Goal: Information Seeking & Learning: Learn about a topic

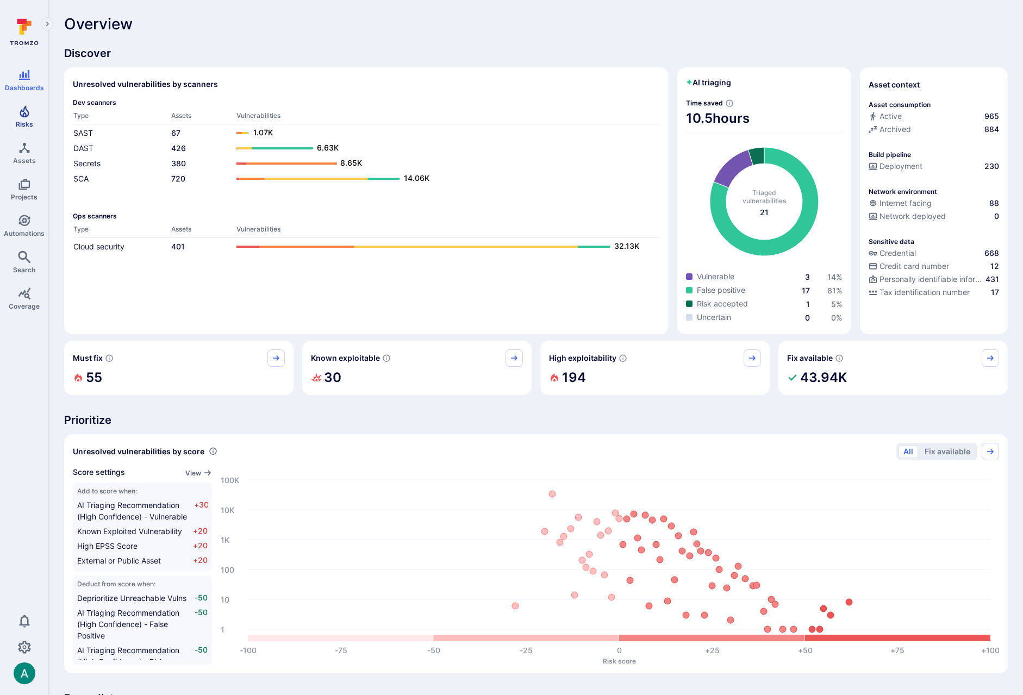
click at [27, 119] on link "Risks" at bounding box center [24, 117] width 48 height 32
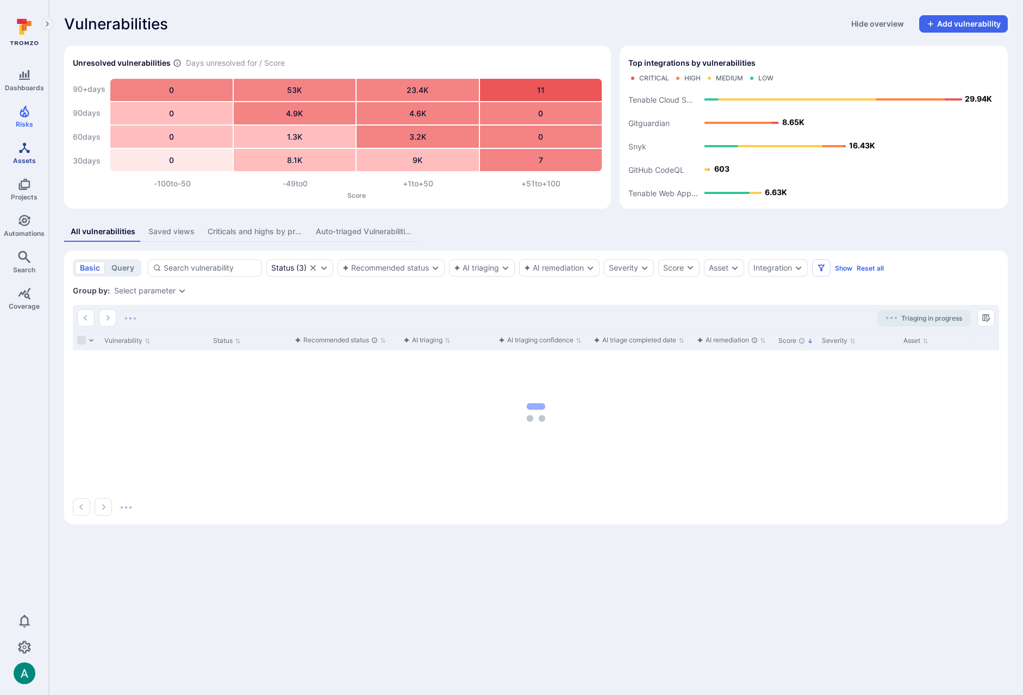
click at [23, 149] on icon "Assets" at bounding box center [24, 147] width 10 height 10
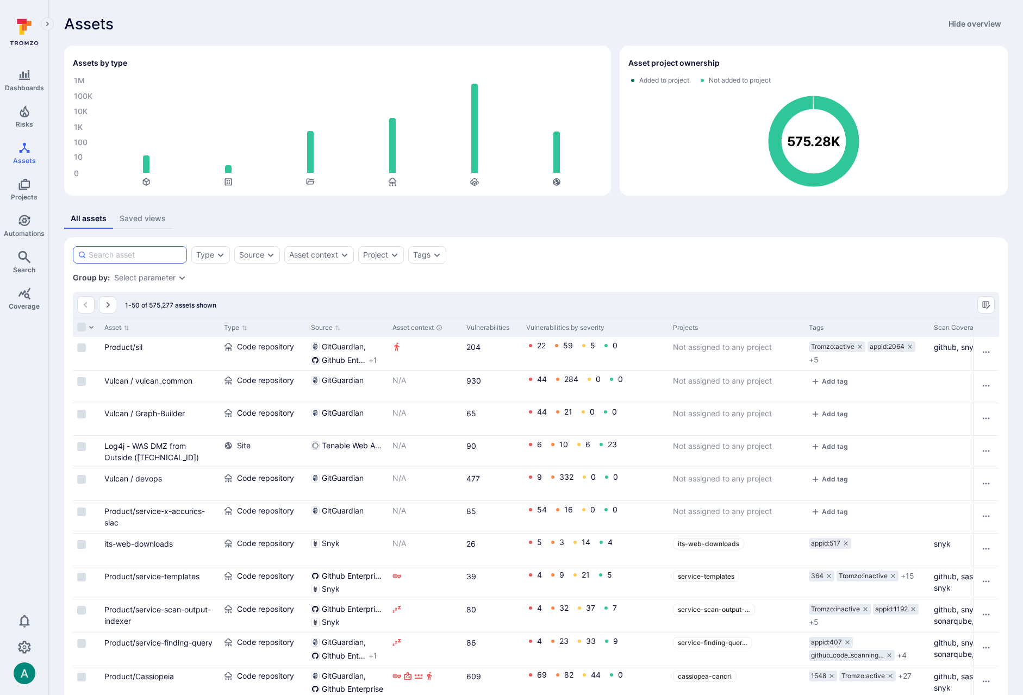
click at [141, 257] on input at bounding box center [135, 254] width 93 height 11
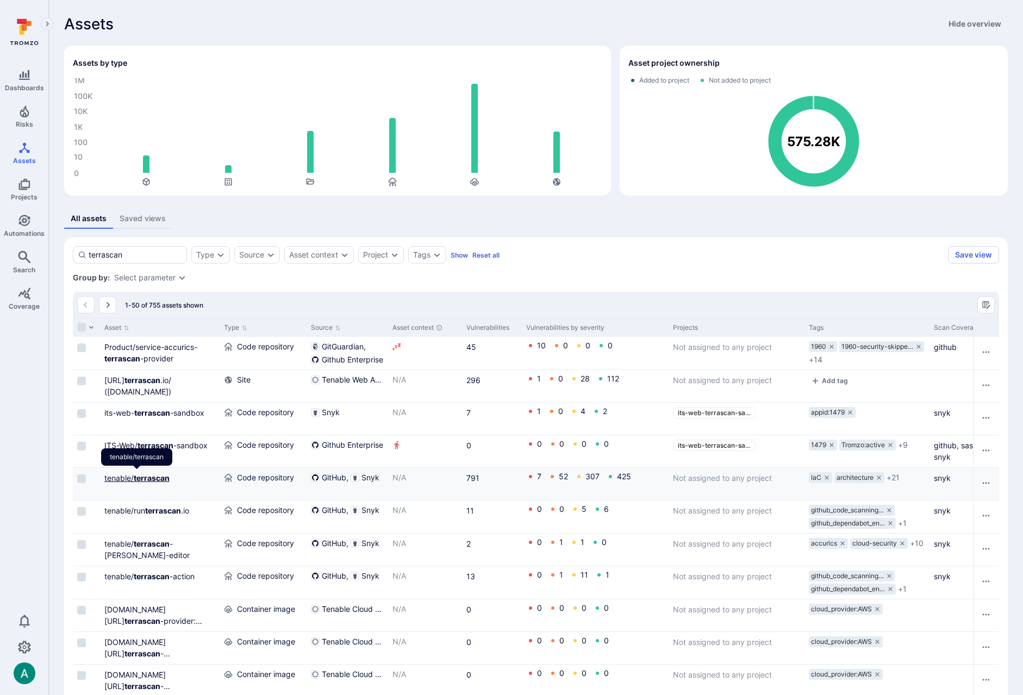
type input "terrascan"
click at [152, 475] on b "terrascan" at bounding box center [152, 477] width 36 height 9
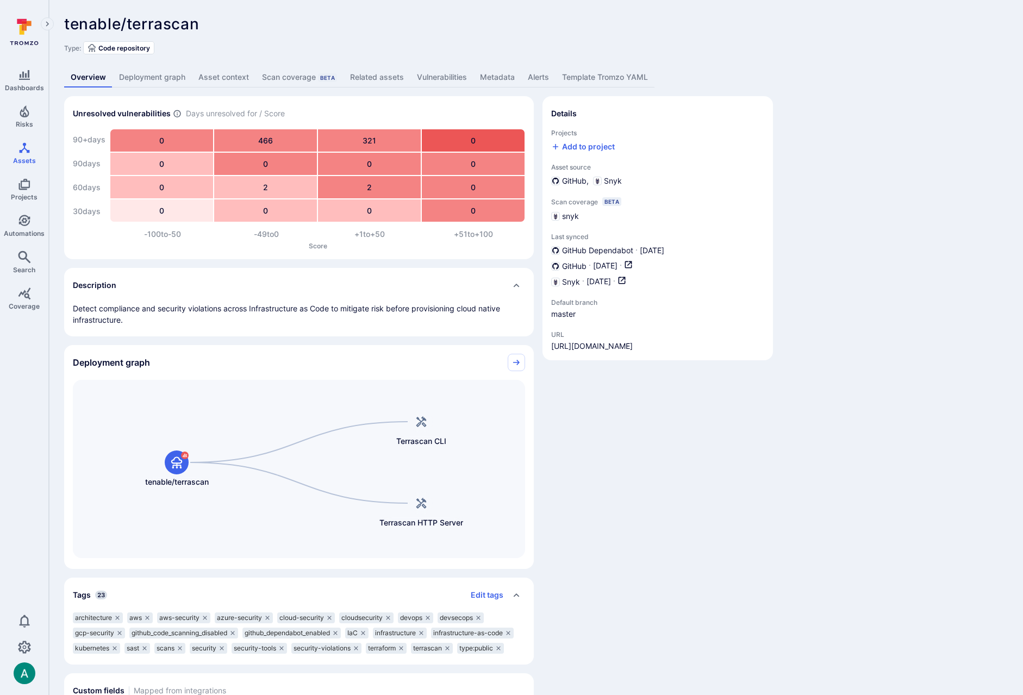
click at [433, 69] on link "Vulnerabilities" at bounding box center [441, 77] width 63 height 20
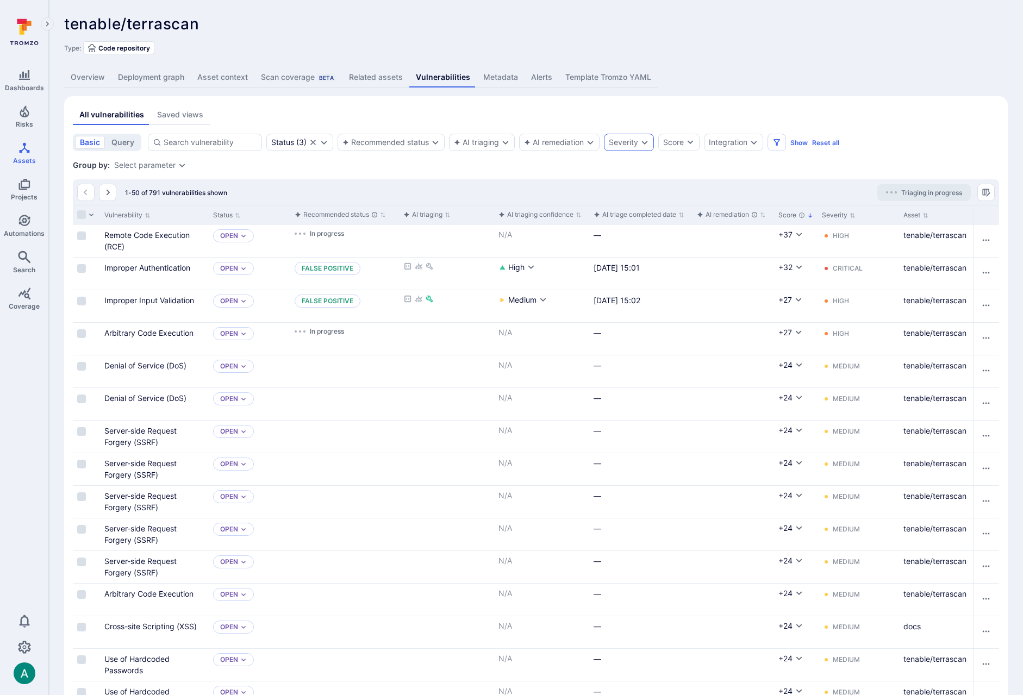
click at [634, 140] on div "Severity" at bounding box center [623, 142] width 29 height 9
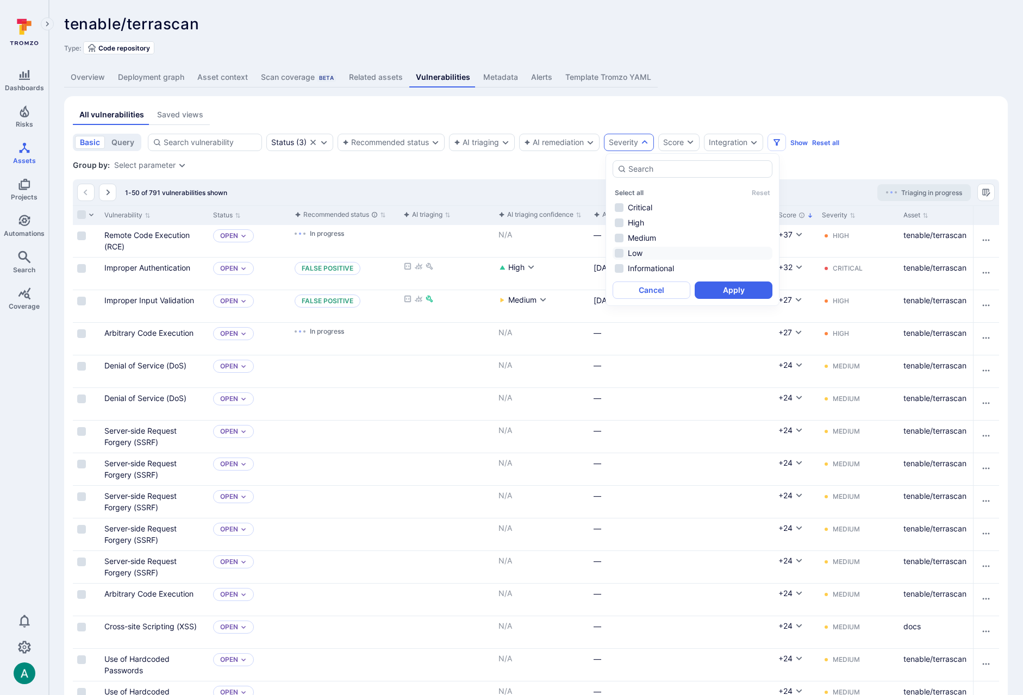
click at [634, 253] on li "Low" at bounding box center [693, 253] width 160 height 13
click at [746, 289] on button "Apply" at bounding box center [734, 290] width 78 height 17
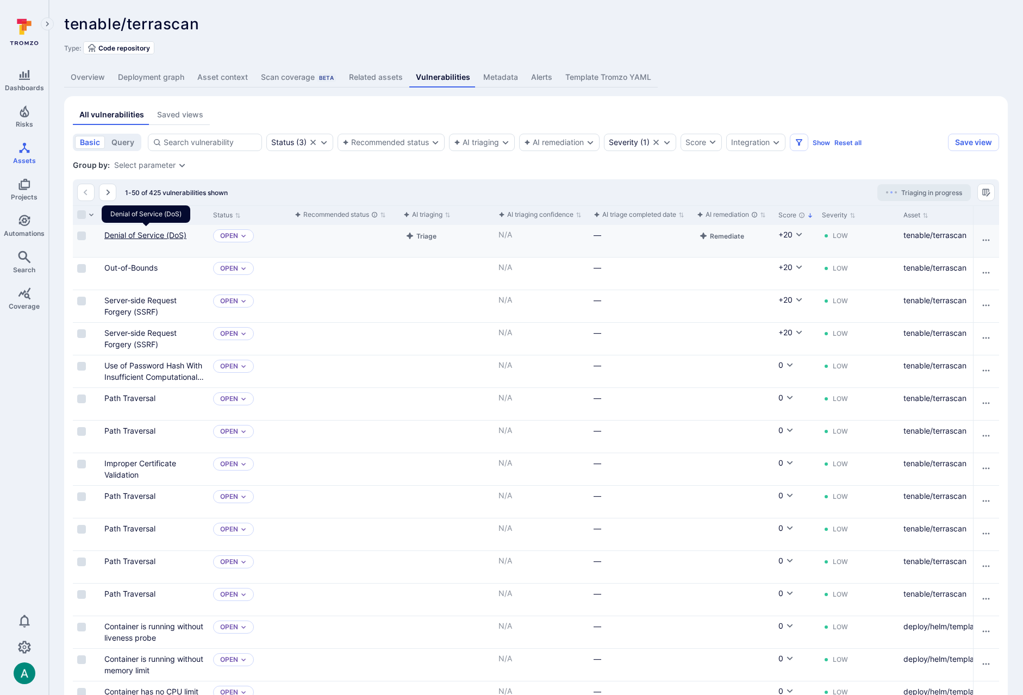
click at [149, 238] on link "Denial of Service (DoS)" at bounding box center [145, 234] width 82 height 9
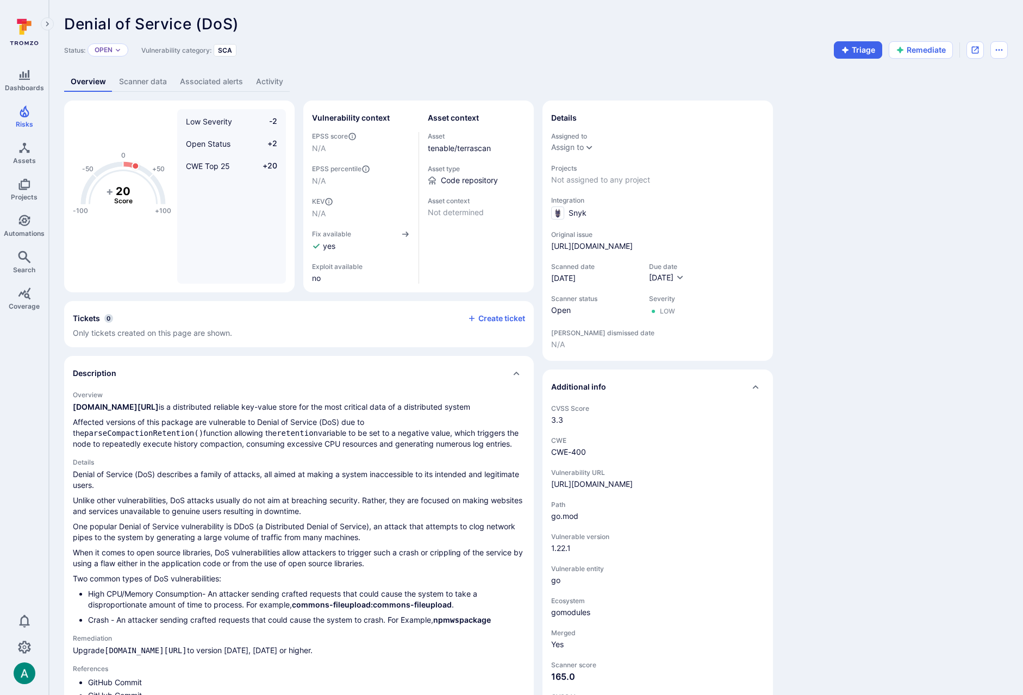
drag, startPoint x: 66, startPoint y: 11, endPoint x: 57, endPoint y: 7, distance: 10.5
click at [64, 10] on div "Denial of Service (DoS) ... Show more Status: Open Vulnerability category: SCA …" at bounding box center [536, 558] width 974 height 1117
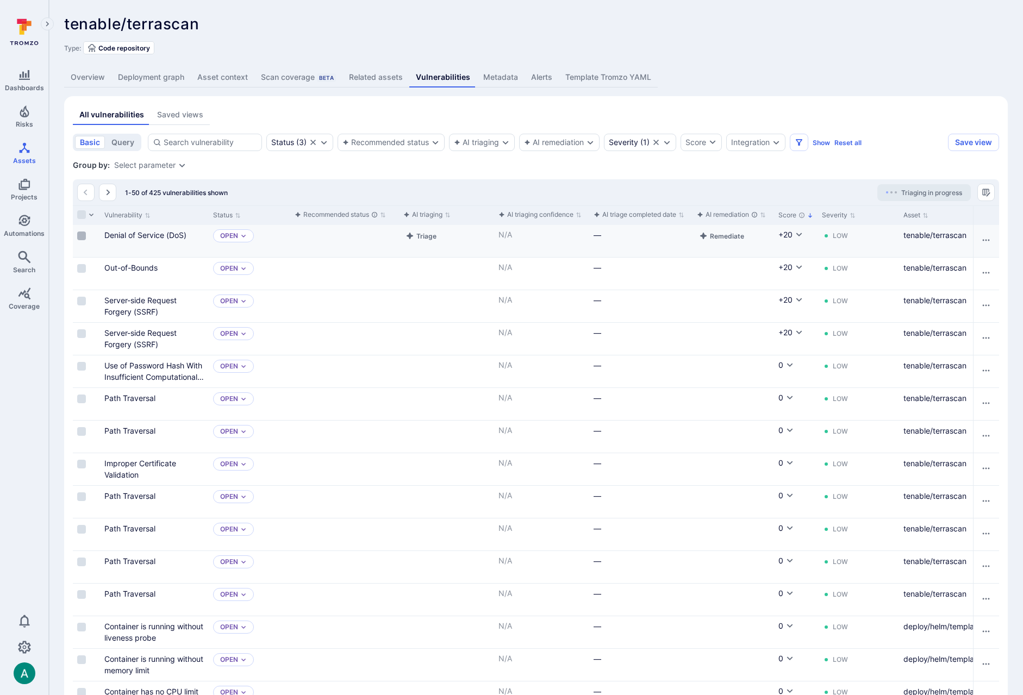
click at [83, 236] on input "Select row" at bounding box center [81, 236] width 9 height 9
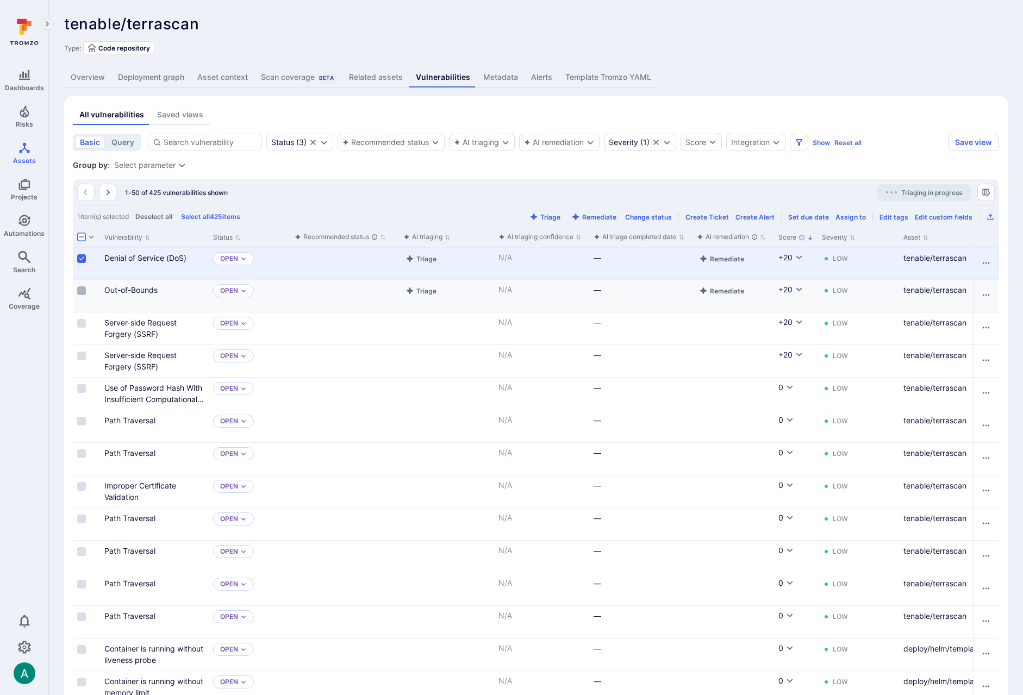
click at [80, 288] on input "Select row" at bounding box center [81, 290] width 9 height 9
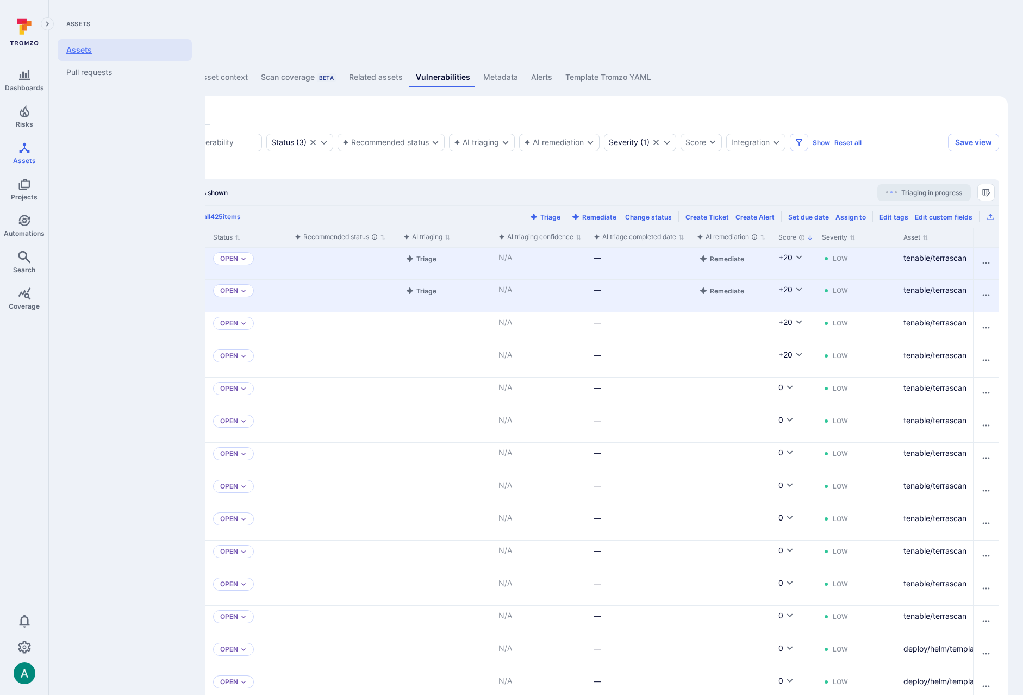
click at [82, 46] on link "Assets" at bounding box center [125, 50] width 134 height 22
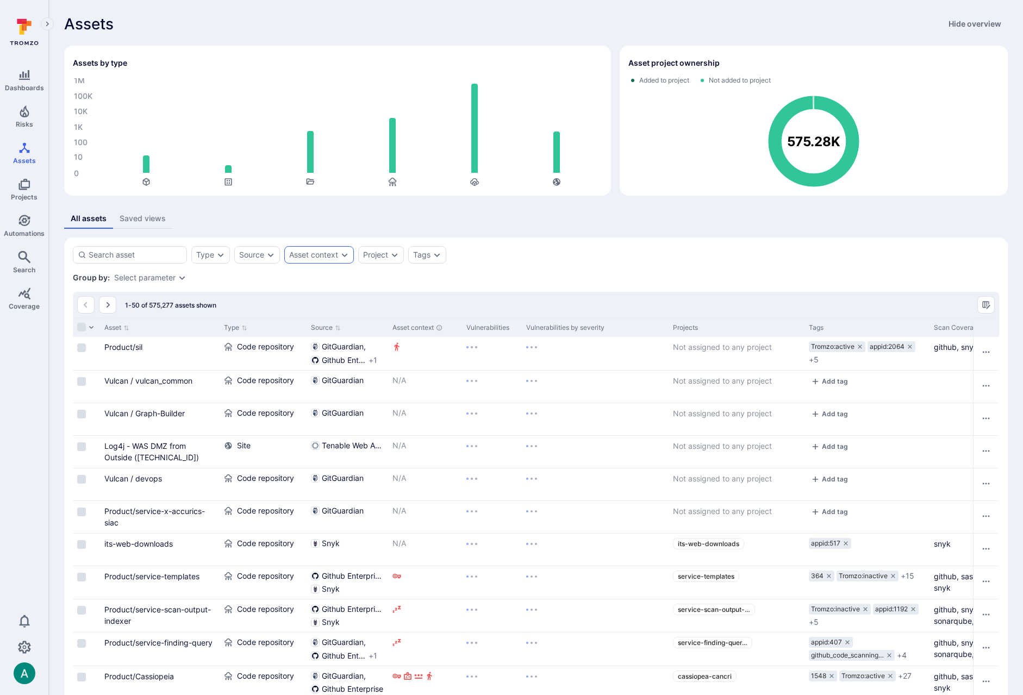
click at [334, 256] on div "Asset context" at bounding box center [313, 255] width 49 height 9
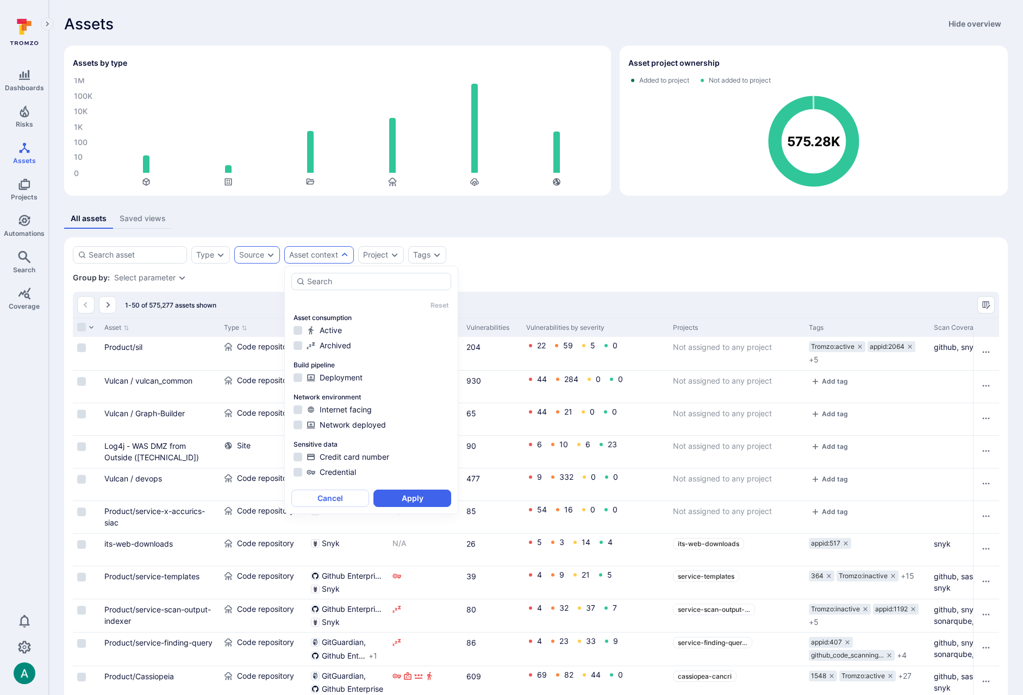
click at [251, 259] on div "Source" at bounding box center [251, 255] width 25 height 9
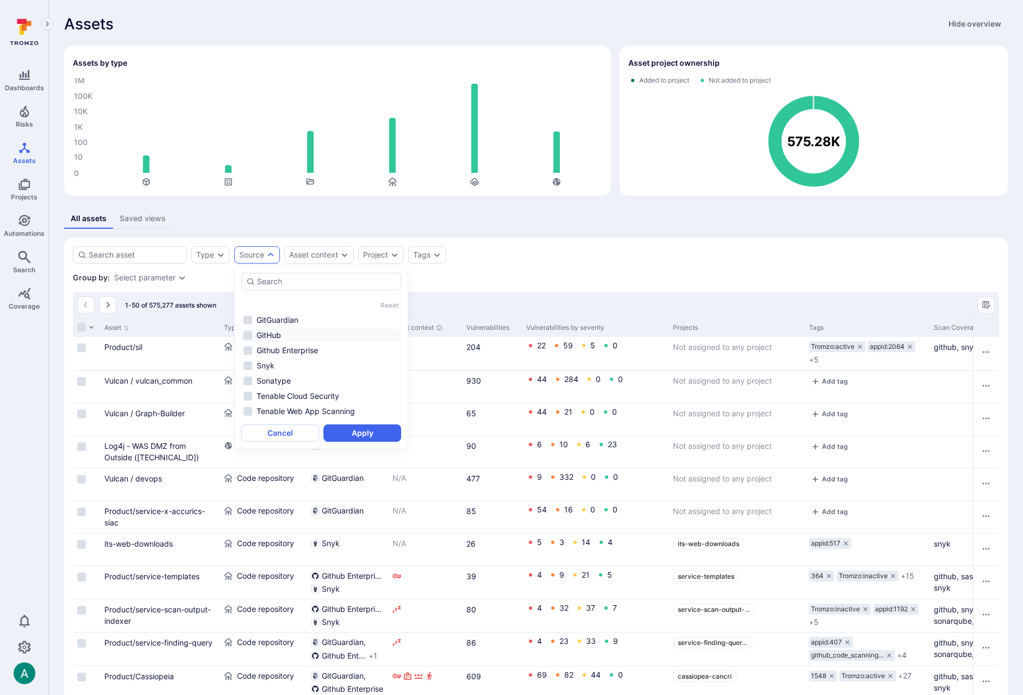
click at [272, 339] on li "GitHub" at bounding box center [321, 335] width 160 height 13
click at [381, 435] on button "Apply" at bounding box center [362, 432] width 78 height 17
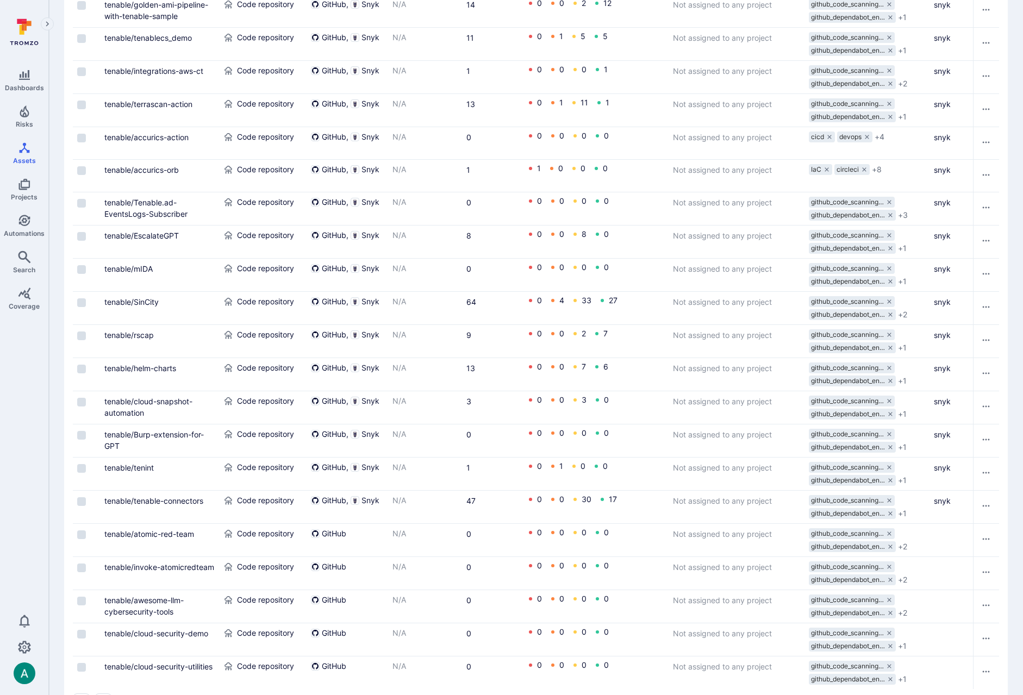
scroll to position [1342, 0]
